Goal: Information Seeking & Learning: Learn about a topic

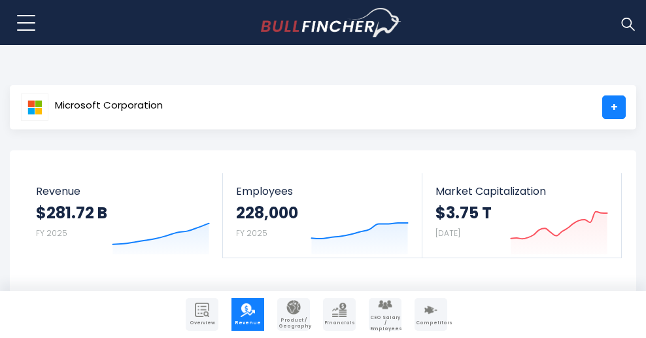
click at [387, 46] on div "Recent searches Trending searches Apple Overview Alphabet Financials Home" at bounding box center [323, 23] width 627 height 46
